Goal: Information Seeking & Learning: Learn about a topic

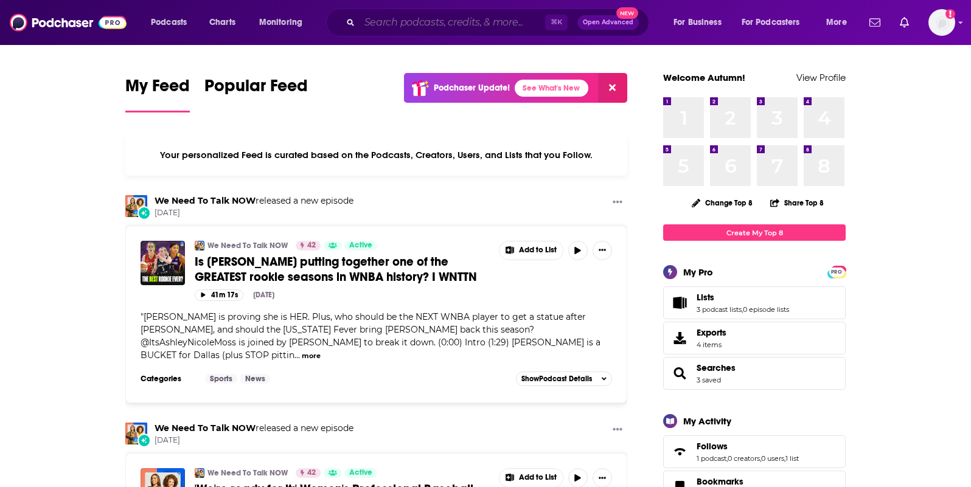
click at [451, 21] on input "Search podcasts, credits, & more..." at bounding box center [453, 22] width 186 height 19
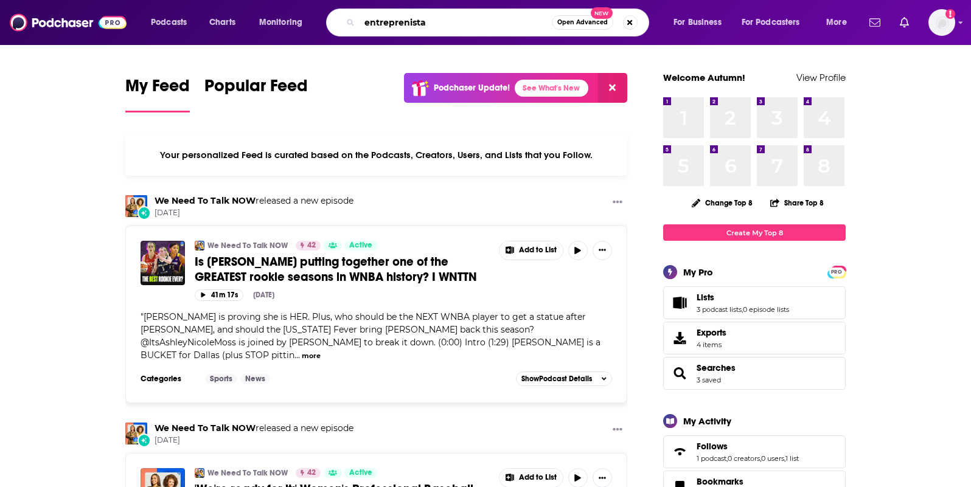
type input "entreprenista"
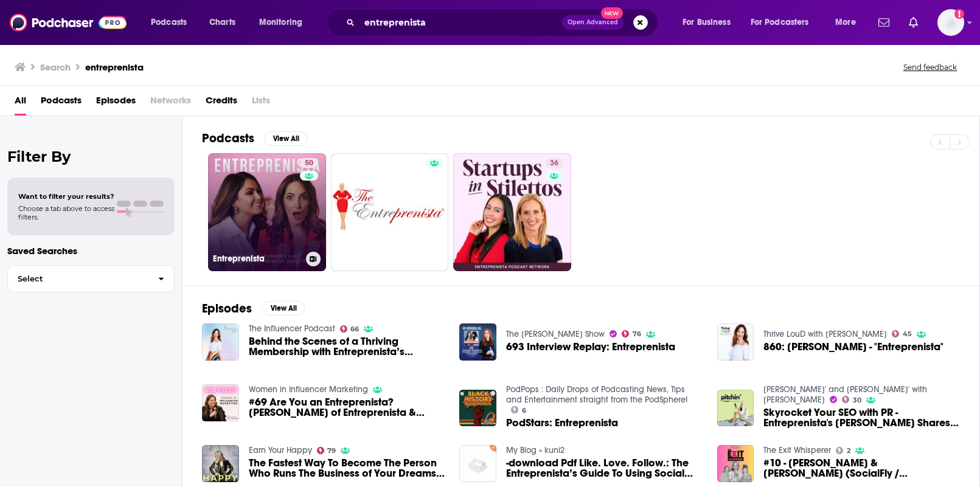
click at [255, 201] on link "50 Entreprenista" at bounding box center [267, 212] width 118 height 118
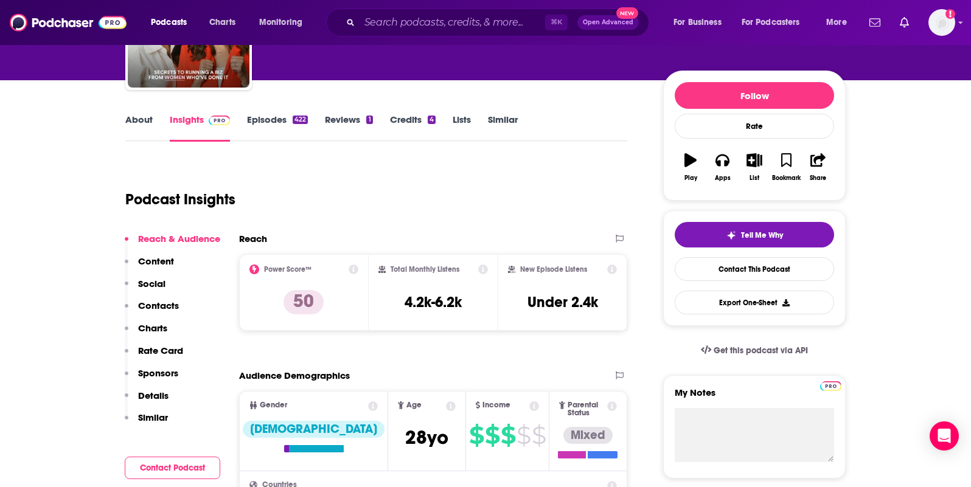
scroll to position [183, 0]
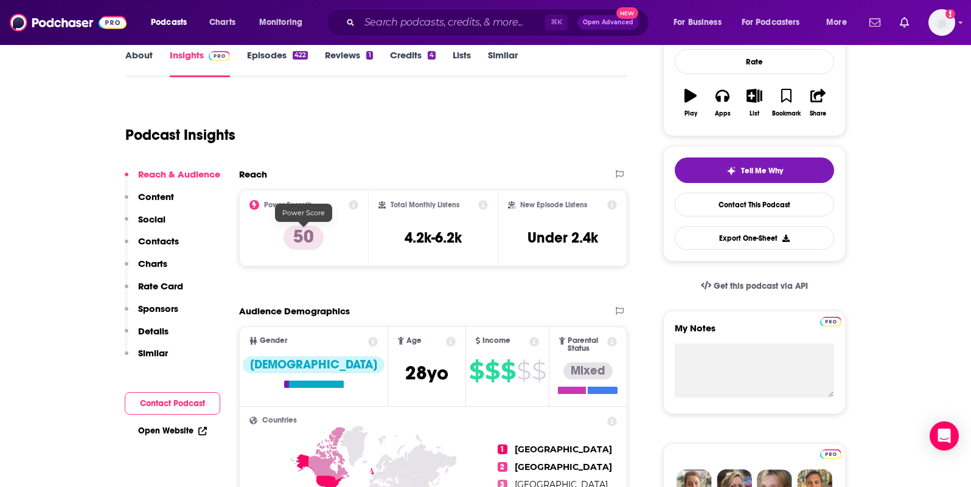
click at [302, 245] on p "50" at bounding box center [304, 238] width 40 height 24
click at [354, 205] on icon at bounding box center [354, 205] width 10 height 10
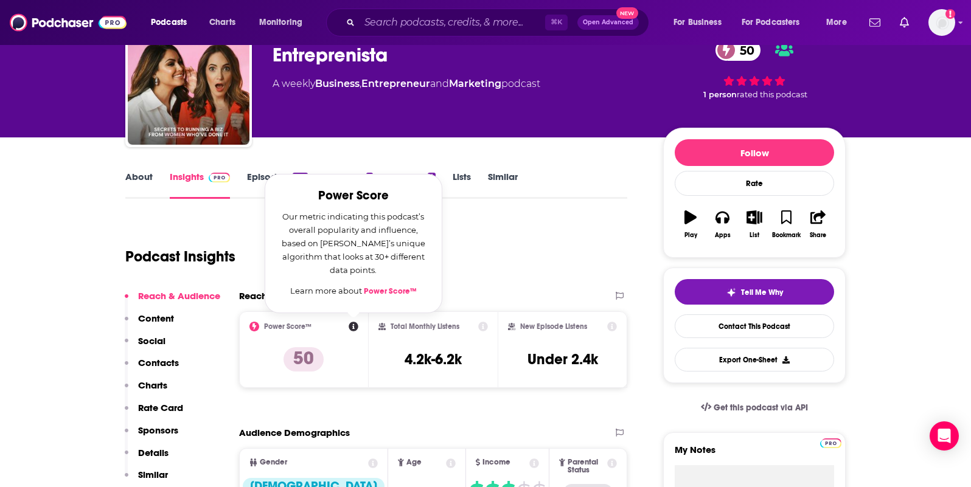
scroll to position [26, 0]
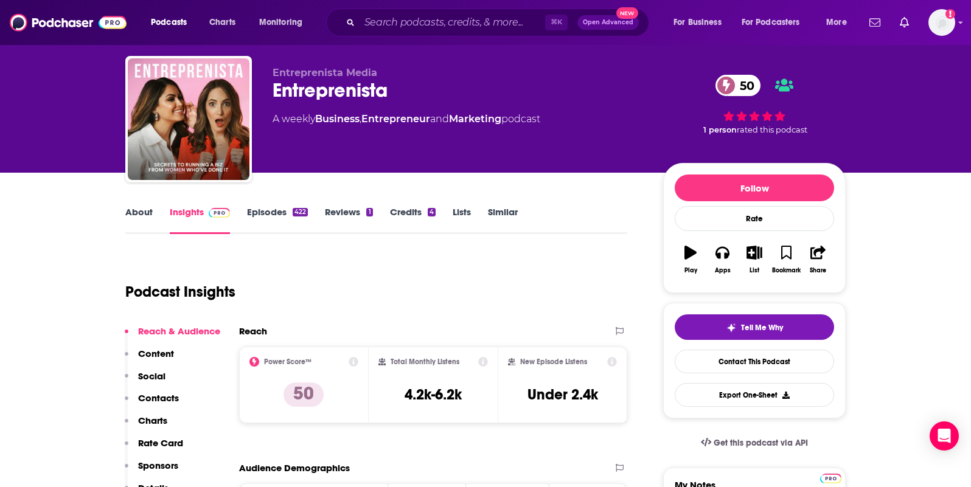
click at [511, 270] on div "Podcast Insights" at bounding box center [371, 285] width 492 height 62
click at [517, 215] on link "Similar" at bounding box center [503, 220] width 30 height 28
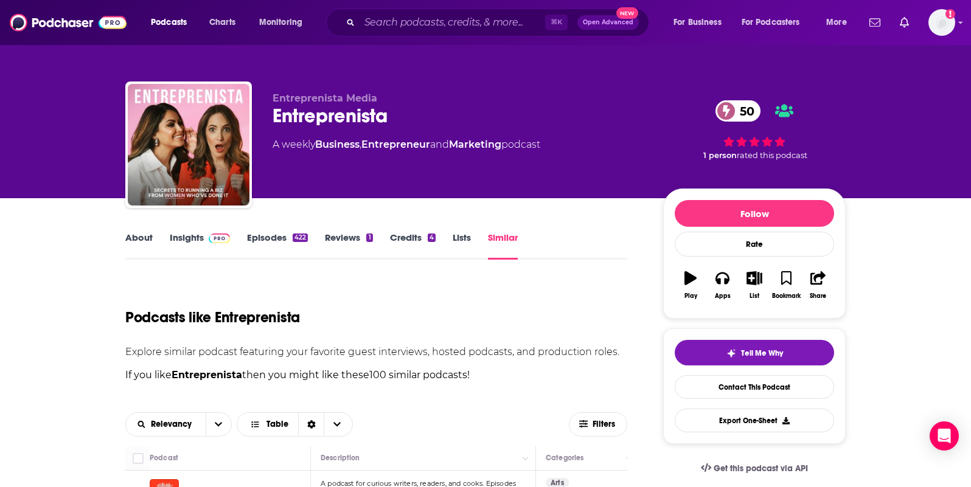
click at [138, 237] on link "About" at bounding box center [138, 246] width 27 height 28
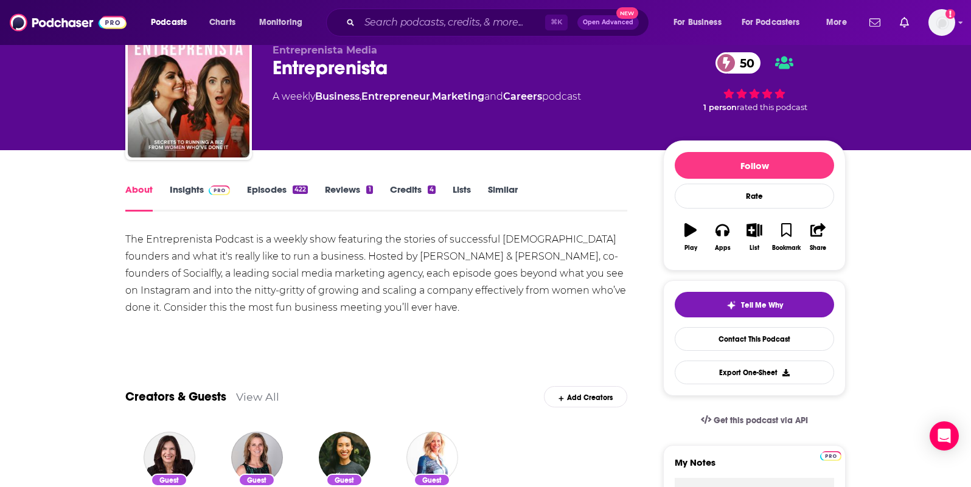
scroll to position [49, 0]
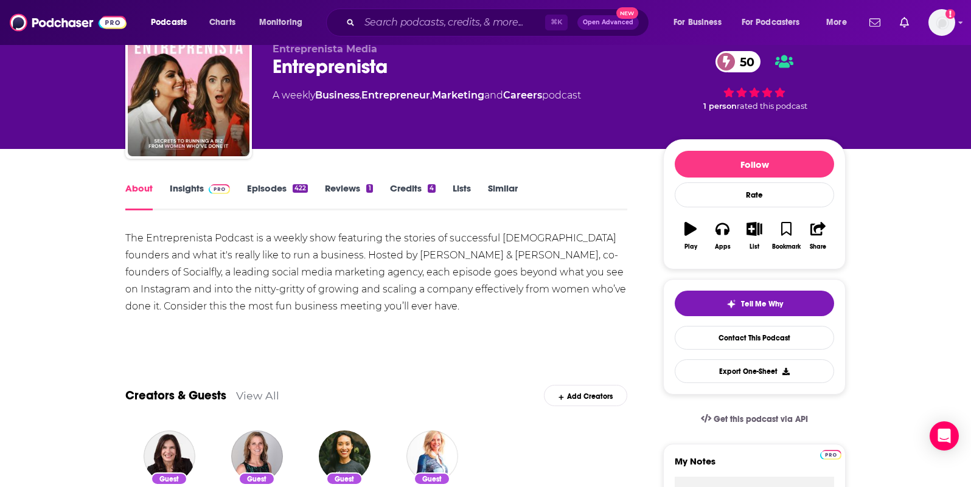
click at [181, 188] on link "Insights" at bounding box center [200, 197] width 60 height 28
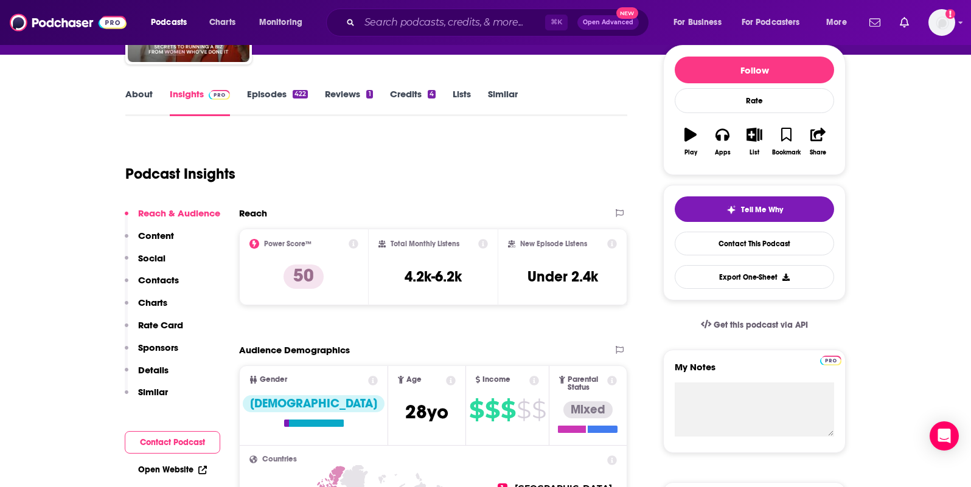
scroll to position [146, 0]
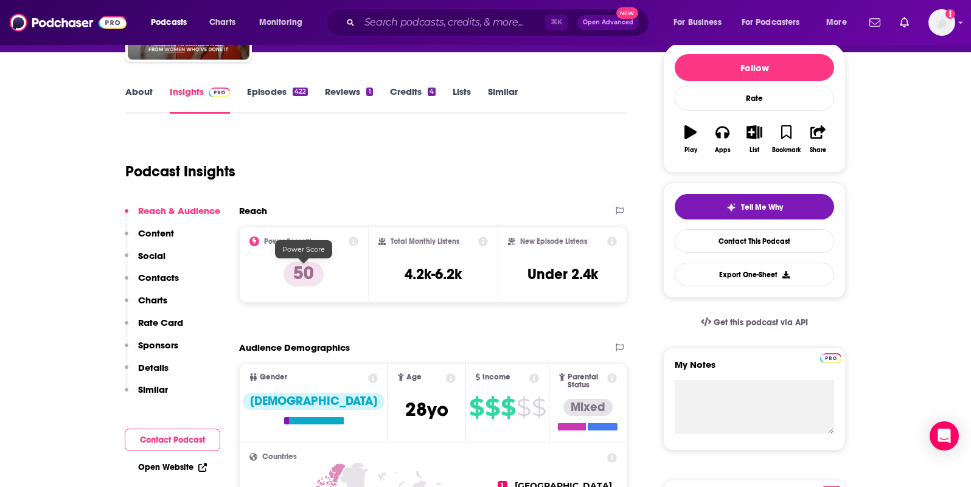
click at [312, 269] on p "50" at bounding box center [304, 274] width 40 height 24
click at [352, 240] on icon at bounding box center [354, 242] width 10 height 10
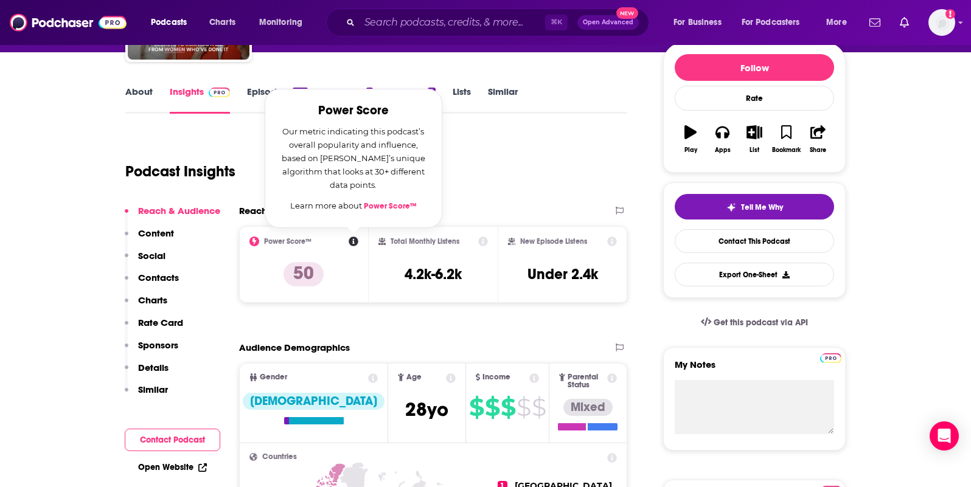
click at [399, 205] on link "Power Score™" at bounding box center [390, 206] width 53 height 10
click at [559, 139] on div "Podcast Insights" at bounding box center [371, 164] width 492 height 62
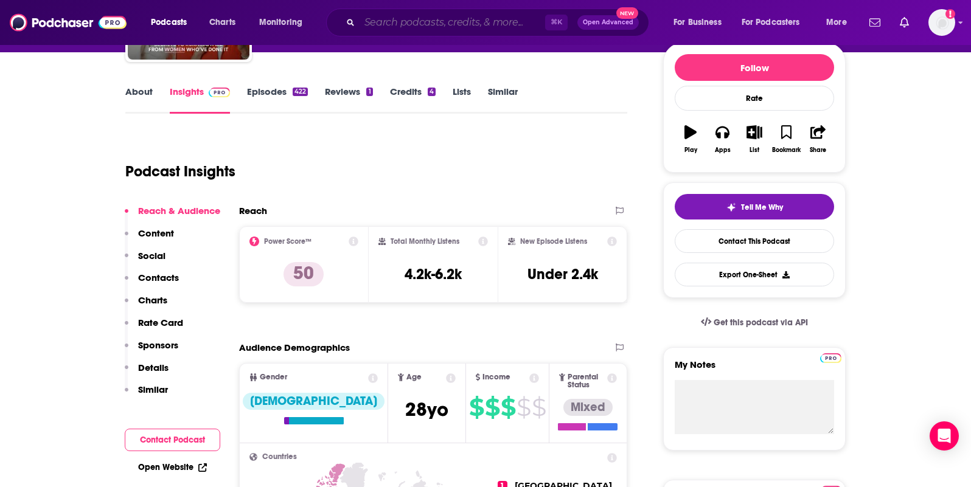
click at [415, 26] on input "Search podcasts, credits, & more..." at bounding box center [453, 22] width 186 height 19
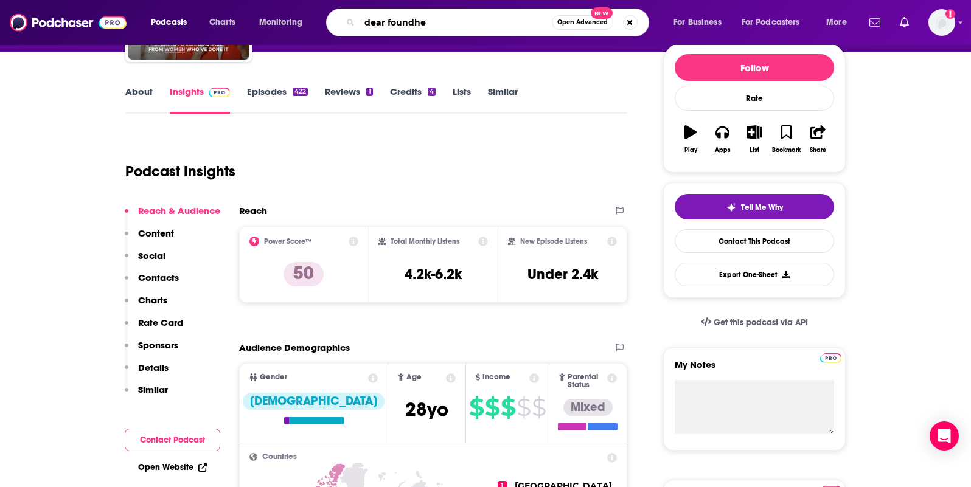
type input "dear foundher"
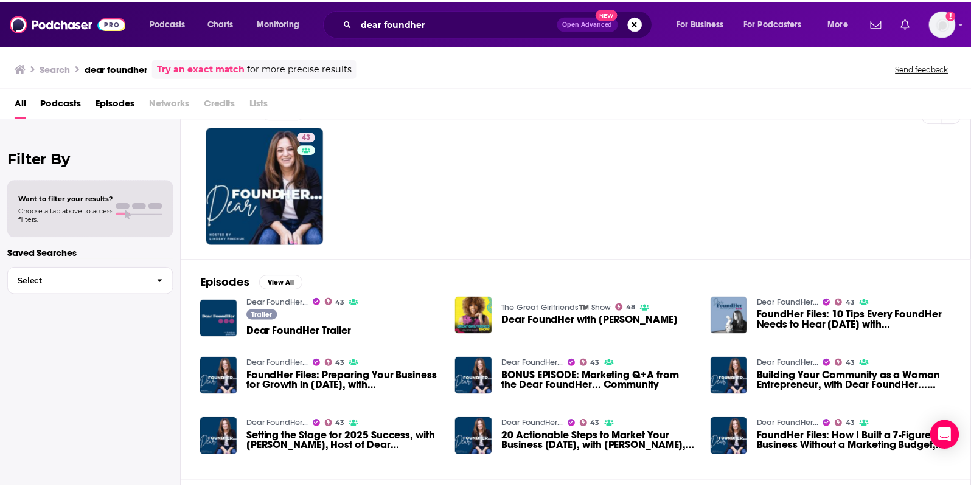
scroll to position [29, 0]
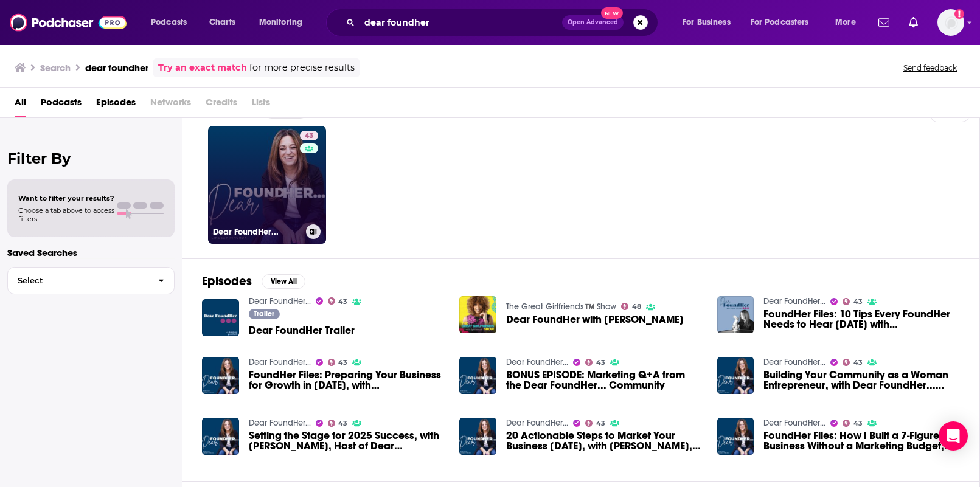
click at [266, 205] on link "43 Dear FoundHer..." at bounding box center [267, 185] width 118 height 118
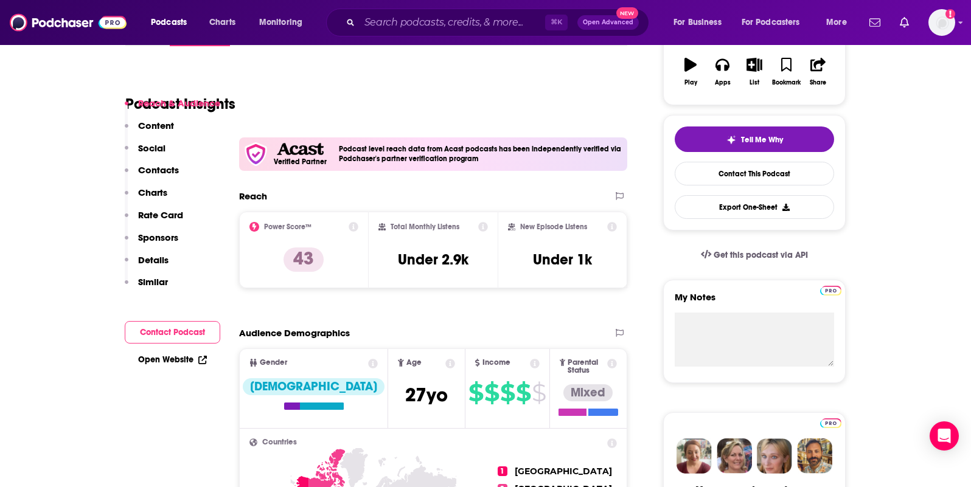
scroll to position [230, 0]
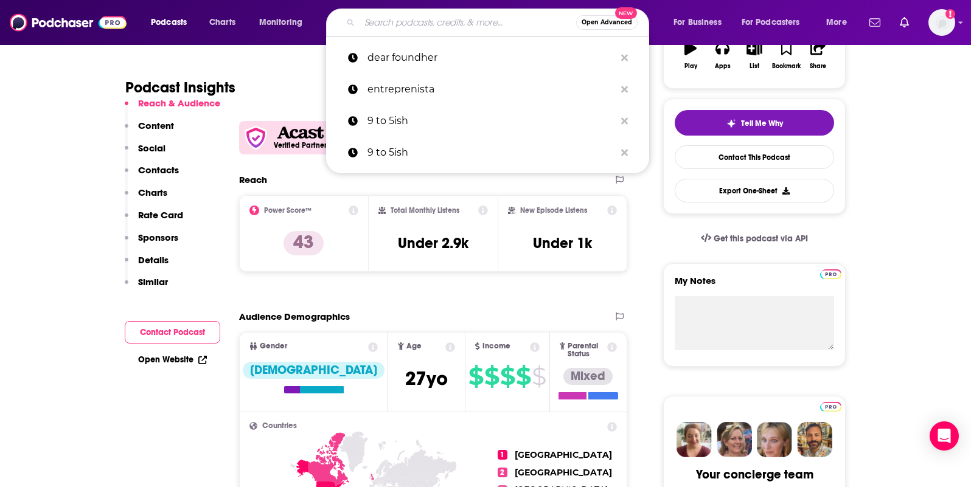
click at [412, 25] on input "Search podcasts, credits, & more..." at bounding box center [468, 22] width 217 height 19
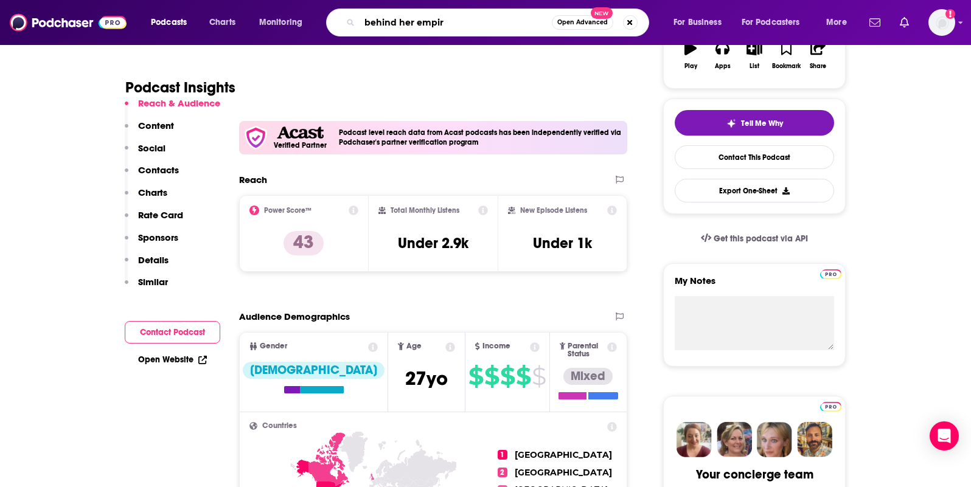
type input "behind her empire"
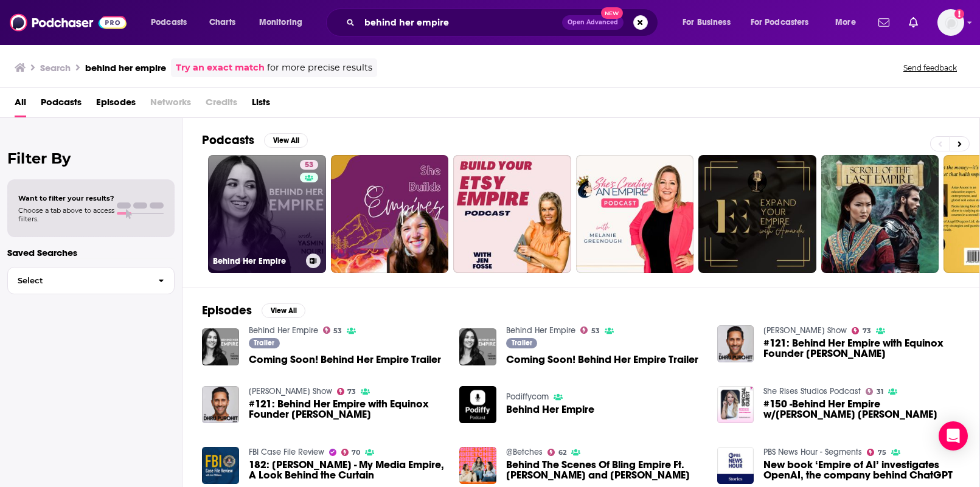
click at [293, 223] on link "53 Behind Her Empire" at bounding box center [267, 214] width 118 height 118
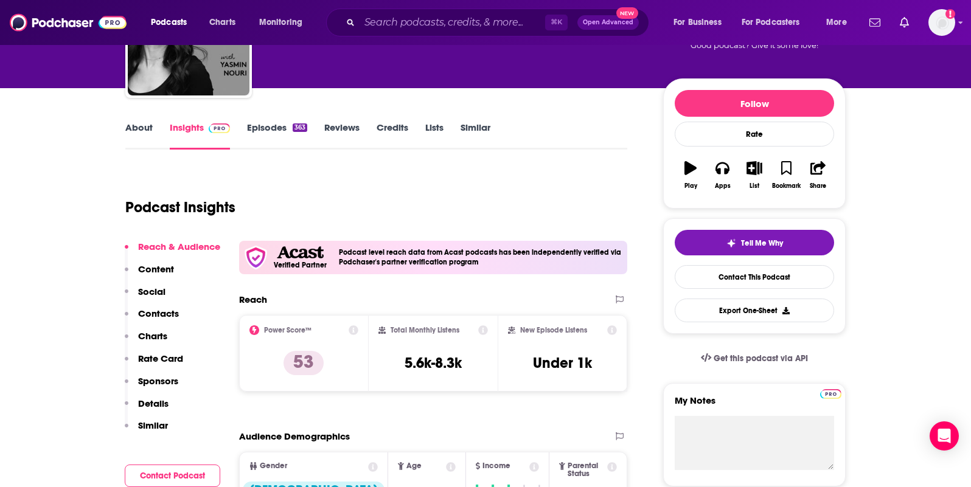
scroll to position [111, 0]
